Goal: Transaction & Acquisition: Purchase product/service

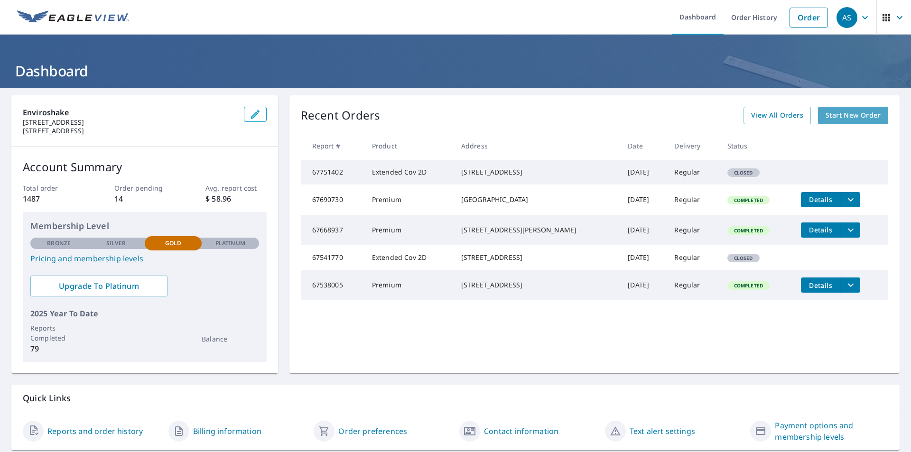
click at [839, 117] on span "Start New Order" at bounding box center [852, 116] width 55 height 12
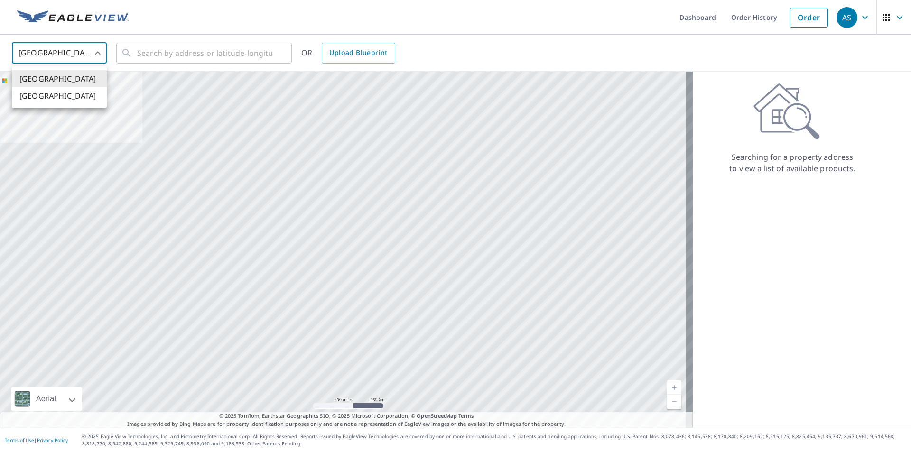
drag, startPoint x: 101, startPoint y: 52, endPoint x: 94, endPoint y: 63, distance: 12.5
click at [100, 54] on body "AS AS Dashboard Order History Order AS United States US ​ ​ OR Upload Blueprint…" at bounding box center [455, 226] width 911 height 452
click at [84, 95] on li "[GEOGRAPHIC_DATA]" at bounding box center [59, 95] width 95 height 17
type input "CA"
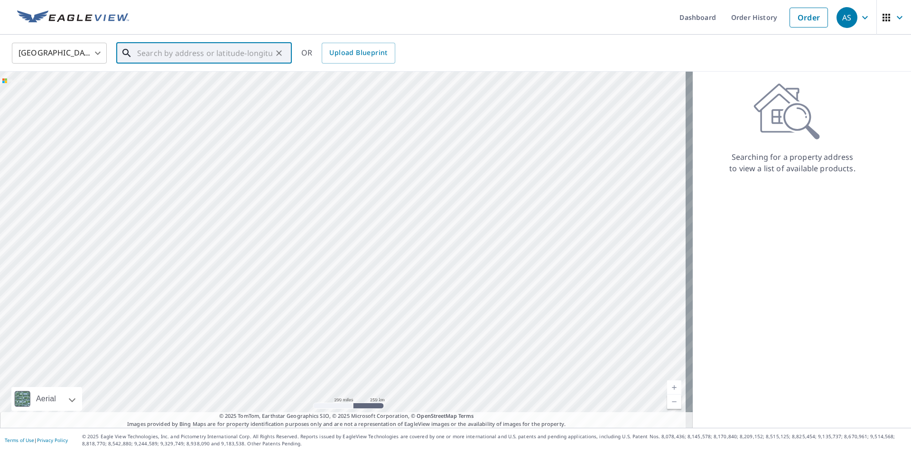
click at [164, 56] on input "text" at bounding box center [204, 53] width 135 height 27
click at [254, 83] on span "[STREET_ADDRESS]" at bounding box center [209, 80] width 149 height 11
type input "[STREET_ADDRESS]"
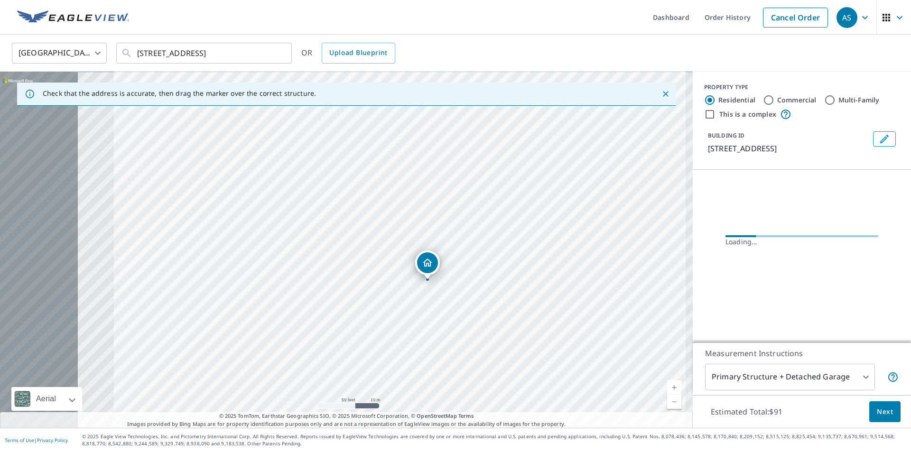
drag, startPoint x: 266, startPoint y: 250, endPoint x: 529, endPoint y: 197, distance: 268.5
click at [529, 197] on div "[STREET_ADDRESS]" at bounding box center [346, 250] width 692 height 356
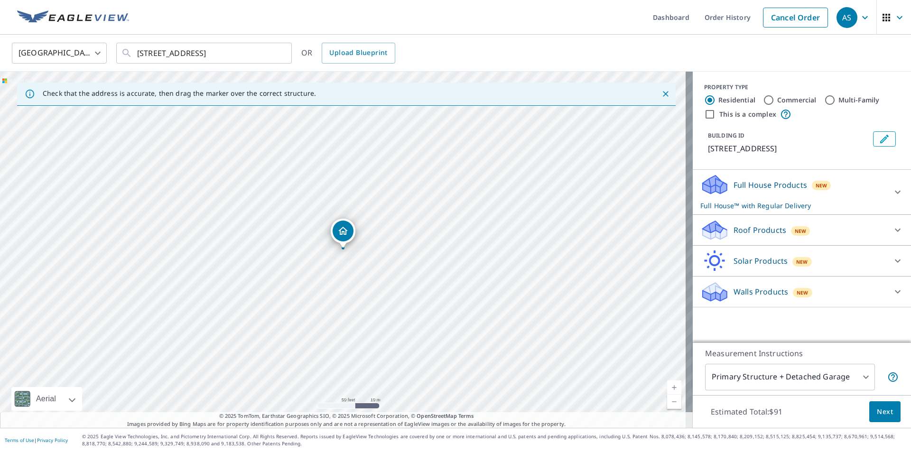
click at [704, 233] on icon at bounding box center [712, 227] width 21 height 12
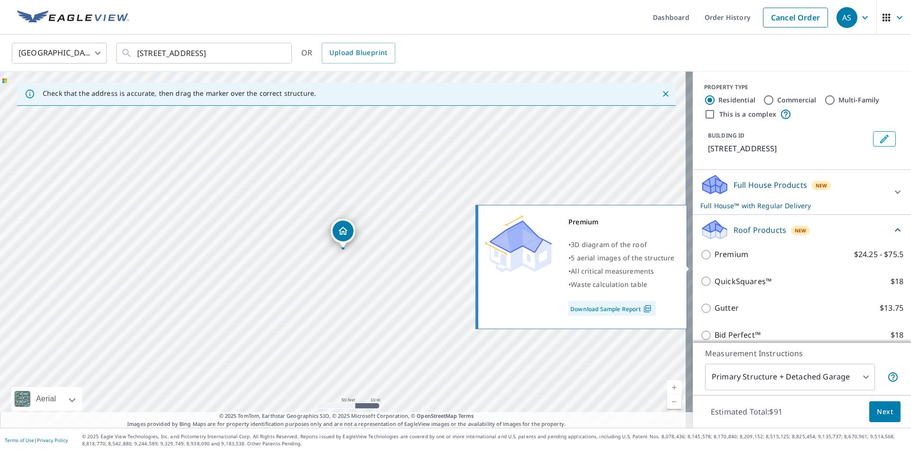
click at [700, 260] on input "Premium $24.25 - $75.5" at bounding box center [707, 254] width 14 height 11
checkbox input "true"
checkbox input "false"
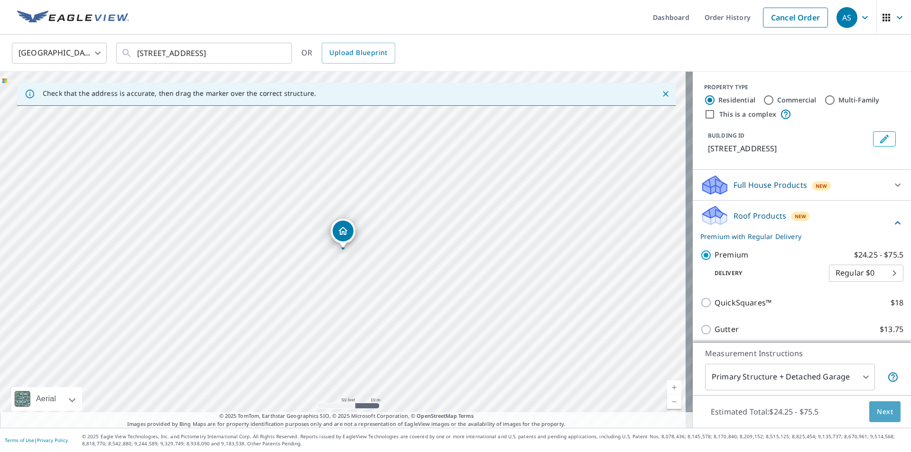
click at [876, 411] on span "Next" at bounding box center [884, 412] width 16 height 12
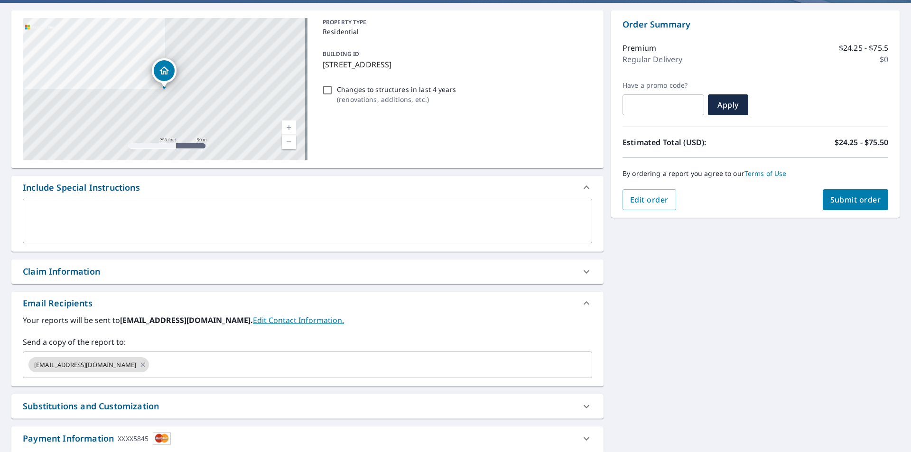
scroll to position [95, 0]
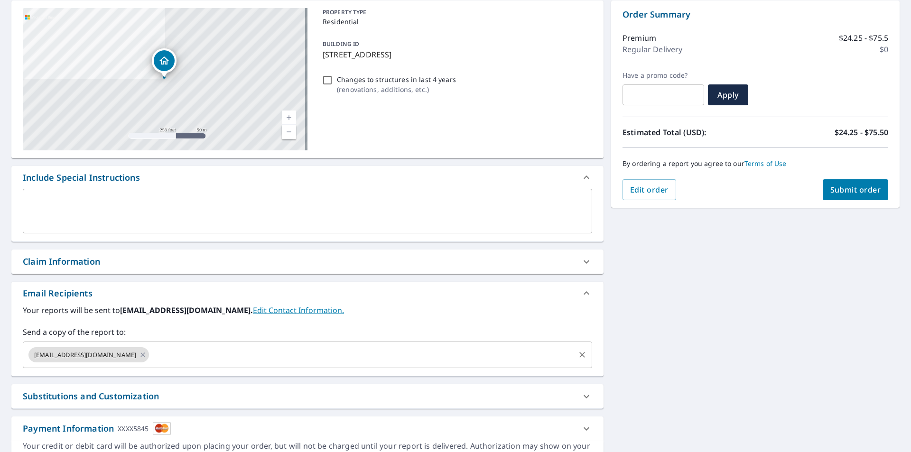
drag, startPoint x: 230, startPoint y: 339, endPoint x: 224, endPoint y: 344, distance: 7.7
click at [229, 340] on div "Send a copy of the report to: [EMAIL_ADDRESS][DOMAIN_NAME] ​" at bounding box center [307, 347] width 569 height 42
click at [222, 348] on input "text" at bounding box center [361, 355] width 423 height 18
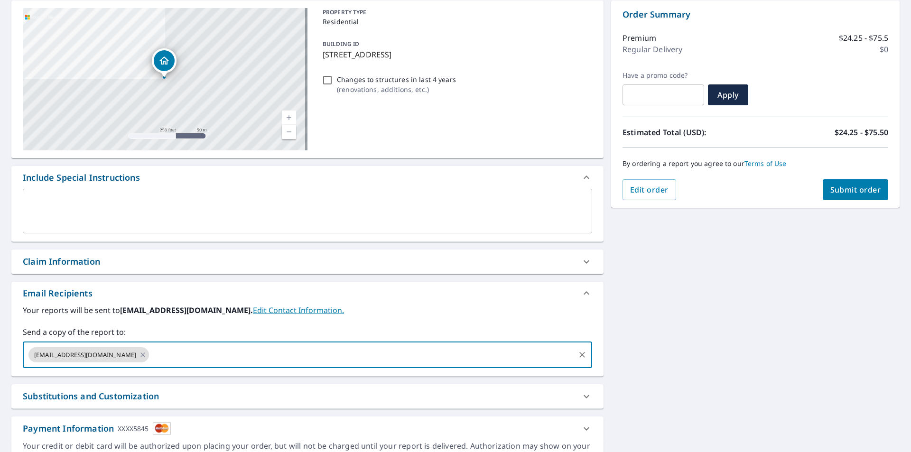
type input "[PERSON_NAME][EMAIL_ADDRESS][PERSON_NAME][DOMAIN_NAME]"
click at [858, 192] on span "Submit order" at bounding box center [855, 190] width 51 height 10
checkbox input "true"
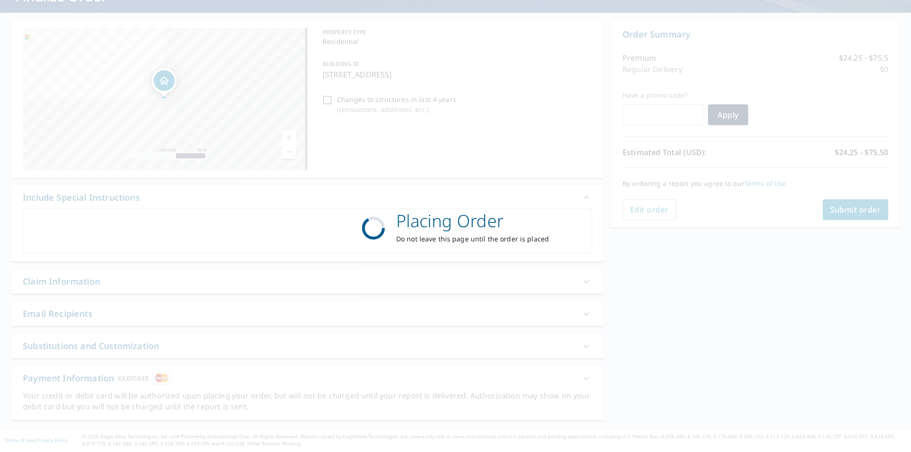
scroll to position [75, 0]
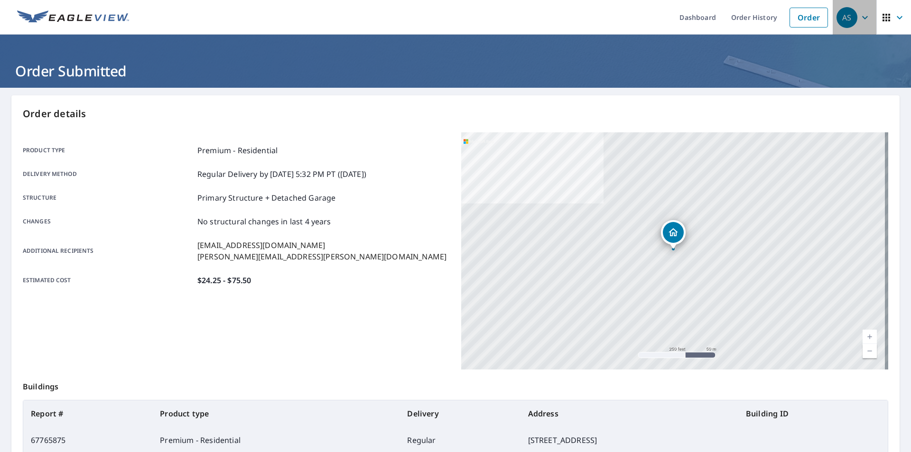
click at [862, 16] on icon "button" at bounding box center [865, 17] width 6 height 3
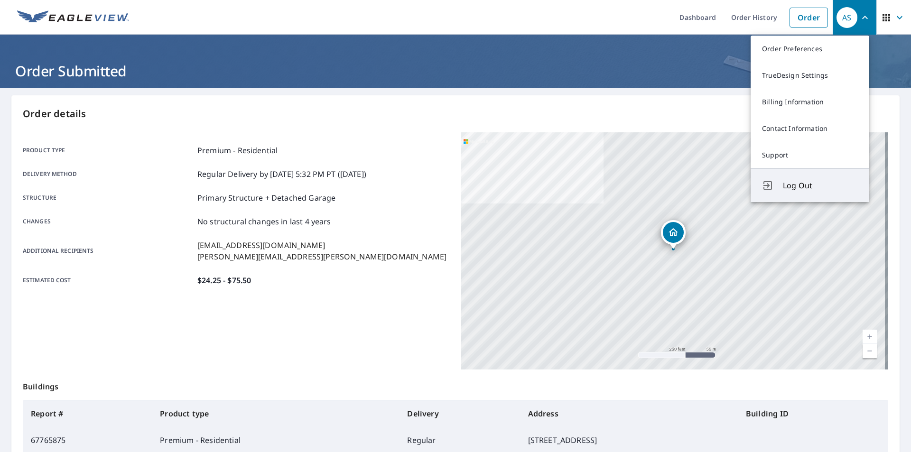
click at [815, 183] on span "Log Out" at bounding box center [820, 185] width 75 height 11
